Goal: Information Seeking & Learning: Learn about a topic

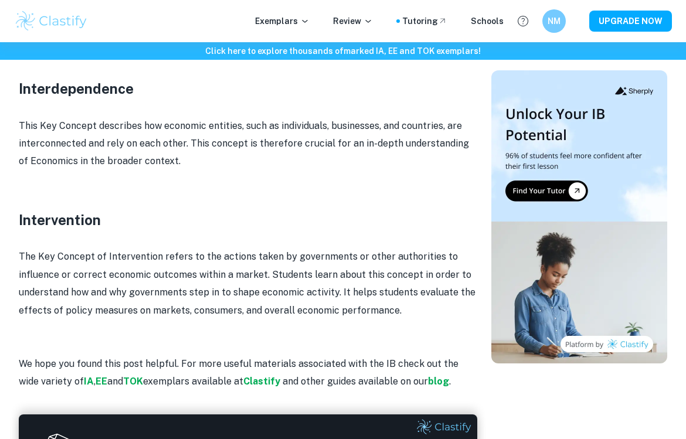
scroll to position [1771, 0]
click at [81, 209] on h3 "Intervention" at bounding box center [248, 219] width 458 height 21
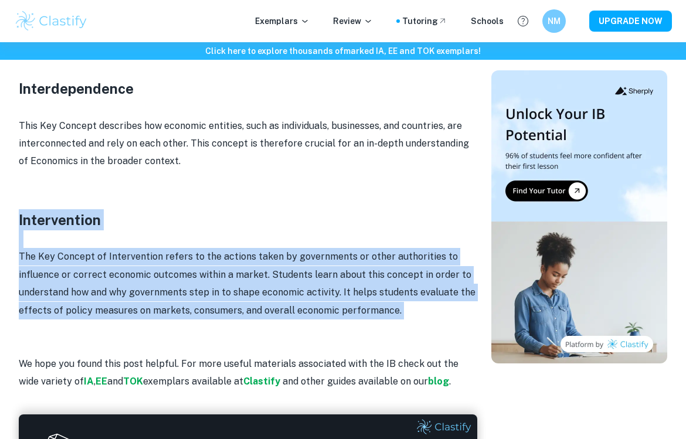
drag, startPoint x: 81, startPoint y: 197, endPoint x: 145, endPoint y: 265, distance: 93.3
click at [145, 265] on p "The Key Concept of Intervention refers to the actions taken by governments or o…" at bounding box center [248, 284] width 458 height 72
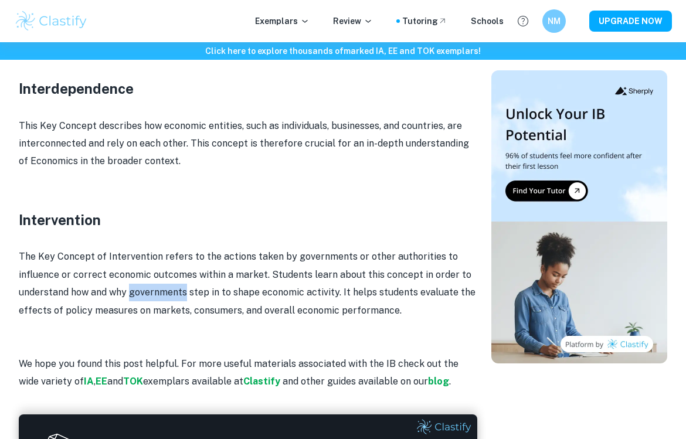
click at [145, 265] on p "The Key Concept of Intervention refers to the actions taken by governments or o…" at bounding box center [248, 284] width 458 height 72
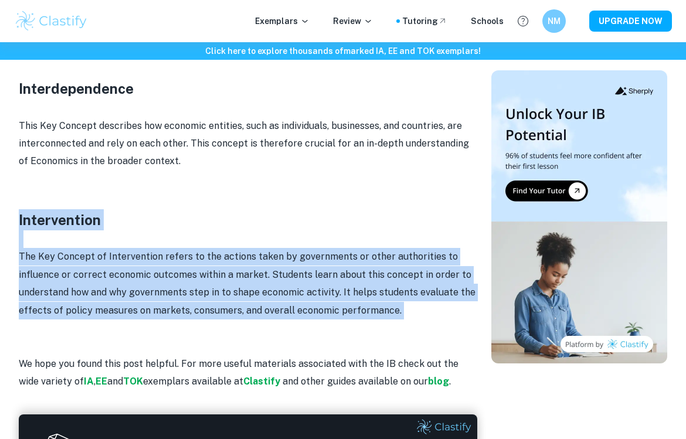
drag, startPoint x: 145, startPoint y: 265, endPoint x: 70, endPoint y: 199, distance: 100.1
click at [70, 209] on h3 "Intervention" at bounding box center [248, 219] width 458 height 21
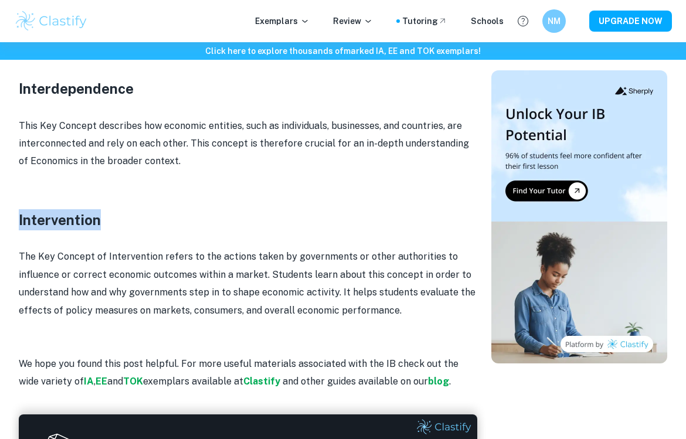
click at [70, 209] on h3 "Intervention" at bounding box center [248, 219] width 458 height 21
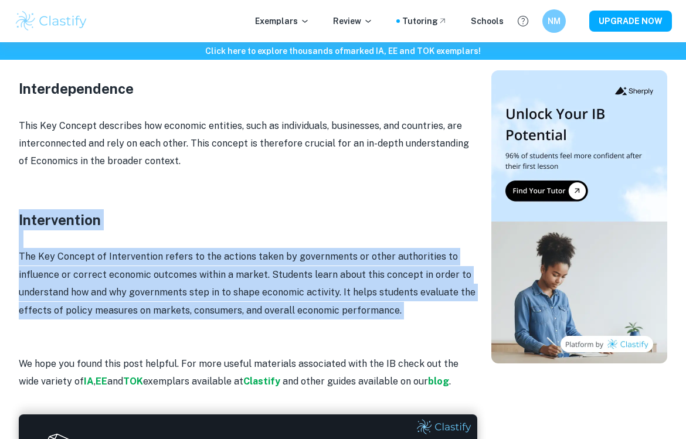
drag, startPoint x: 70, startPoint y: 199, endPoint x: 136, endPoint y: 264, distance: 92.8
click at [136, 264] on p "The Key Concept of Intervention refers to the actions taken by governments or o…" at bounding box center [248, 284] width 458 height 72
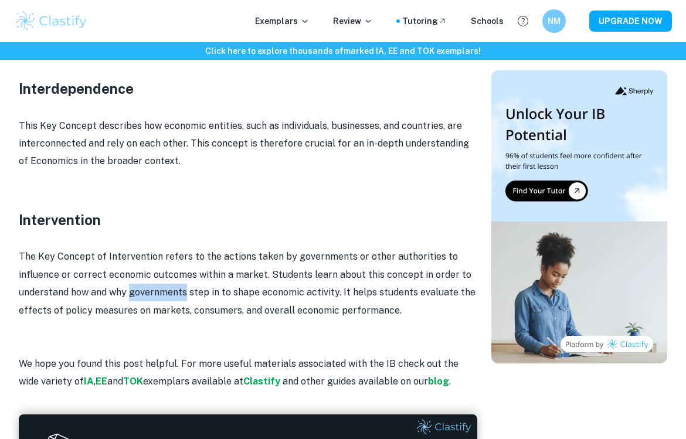
click at [136, 264] on p "The Key Concept of Intervention refers to the actions taken by governments or o…" at bounding box center [248, 284] width 458 height 72
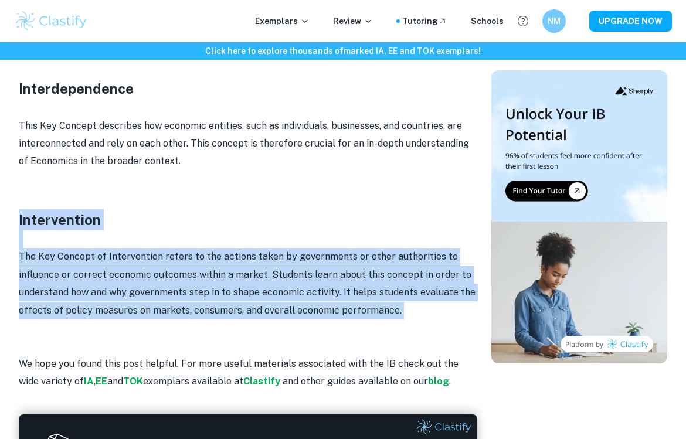
drag, startPoint x: 136, startPoint y: 264, endPoint x: 97, endPoint y: 205, distance: 70.7
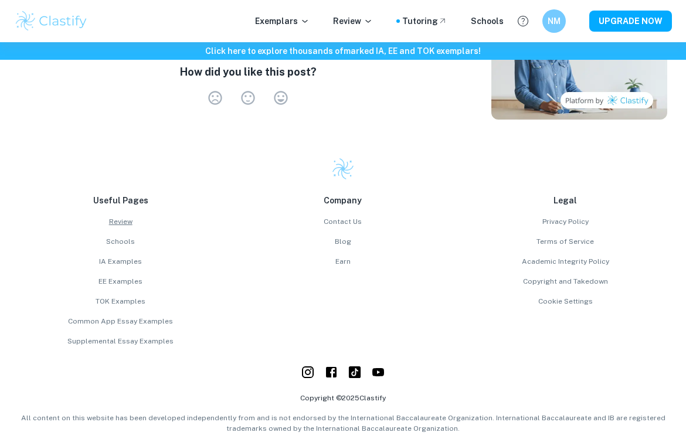
scroll to position [2227, 0]
